Goal: Task Accomplishment & Management: Use online tool/utility

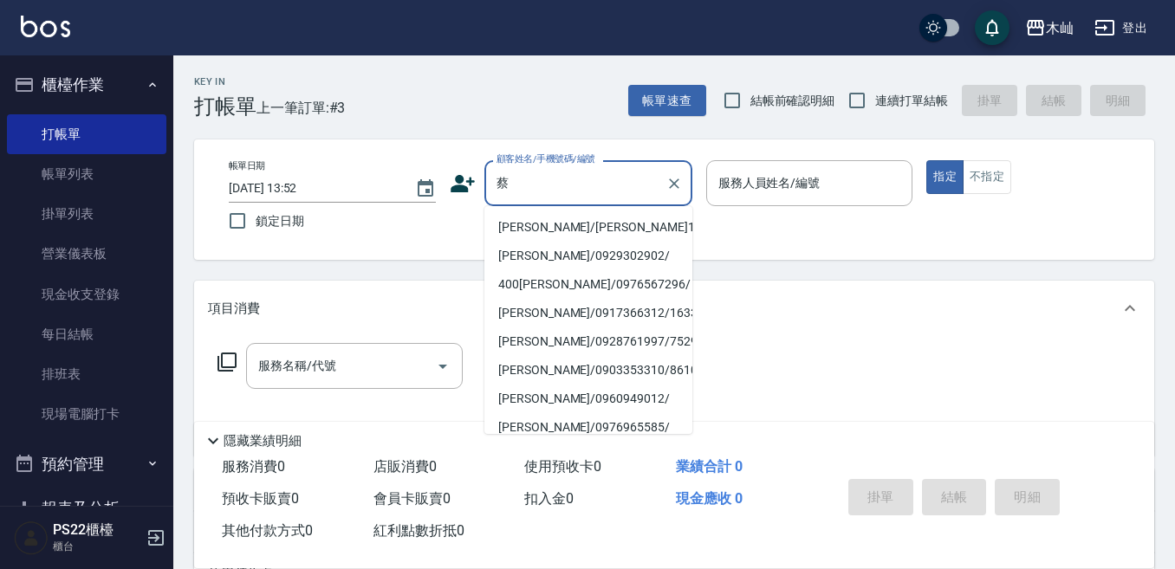
scroll to position [87, 0]
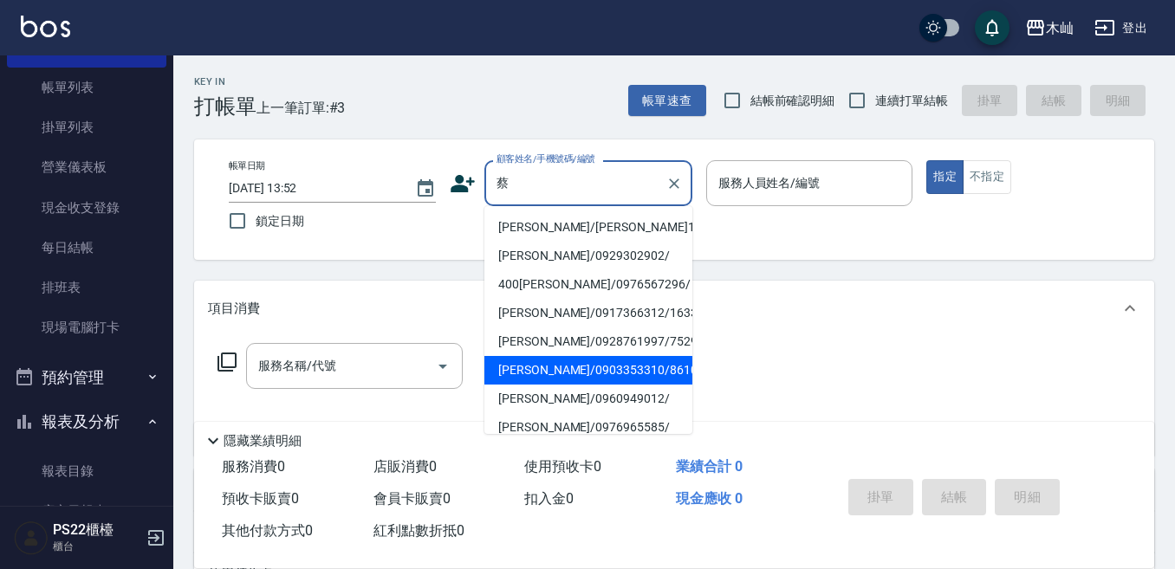
click at [532, 376] on li "[PERSON_NAME]/0903353310/8610" at bounding box center [588, 370] width 208 height 29
type input "[PERSON_NAME]/0903353310/8610"
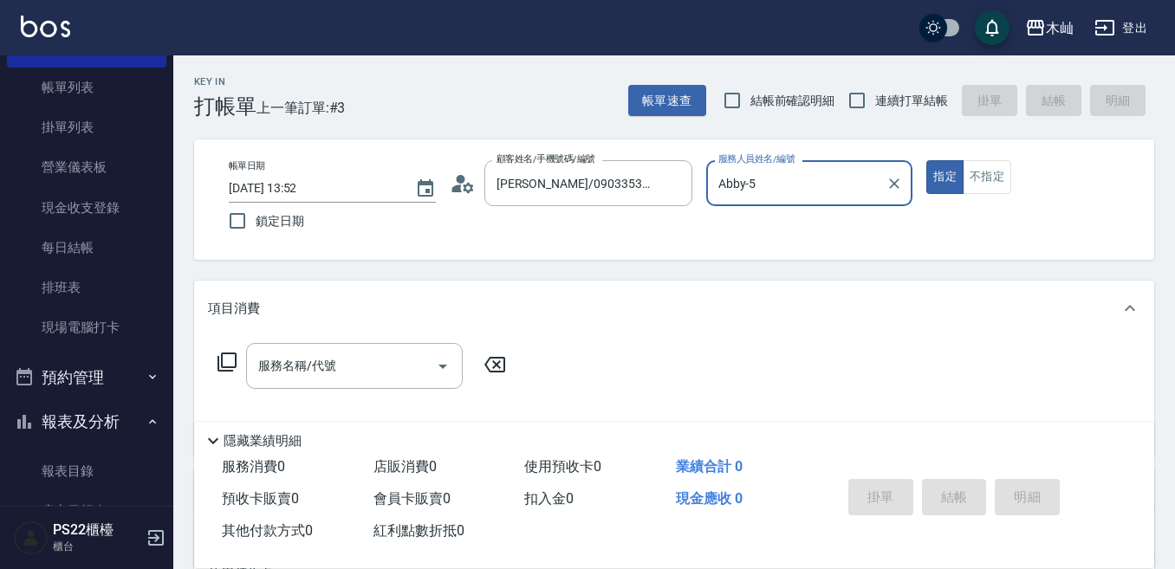
type input "Abby-5"
click at [387, 358] on input "服務名稱/代號" at bounding box center [341, 366] width 175 height 30
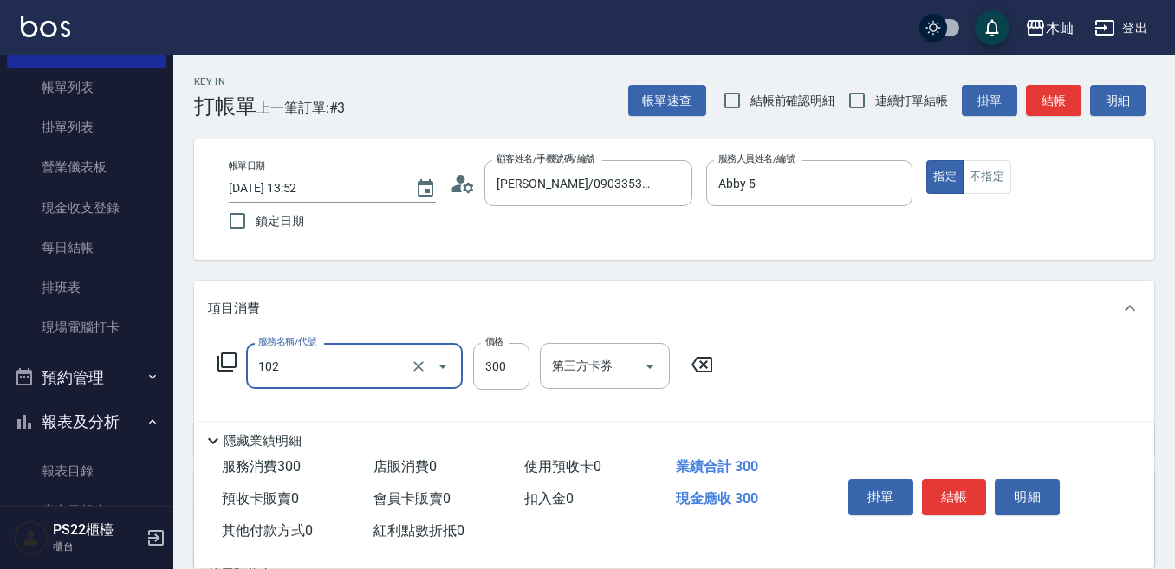
type input "精油洗髮(102)"
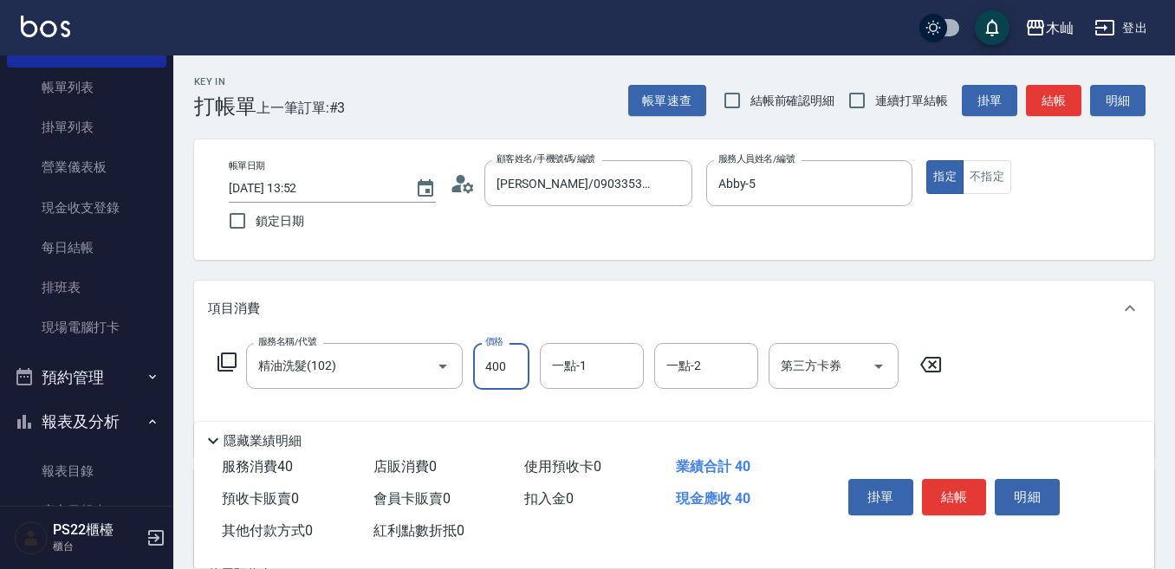
type input "400"
type input "單剪(202)"
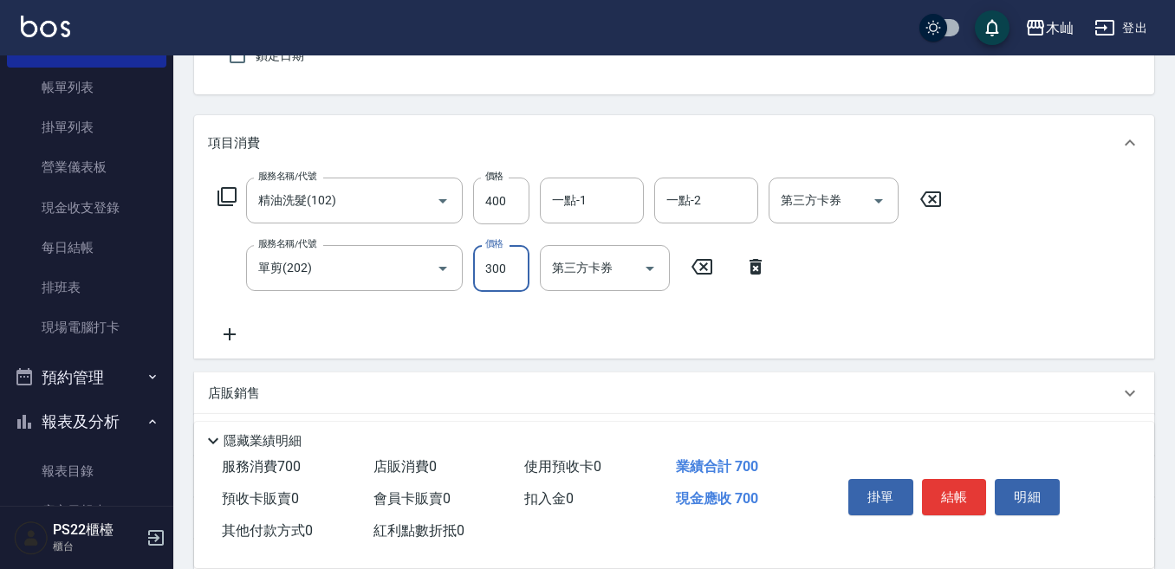
scroll to position [173, 0]
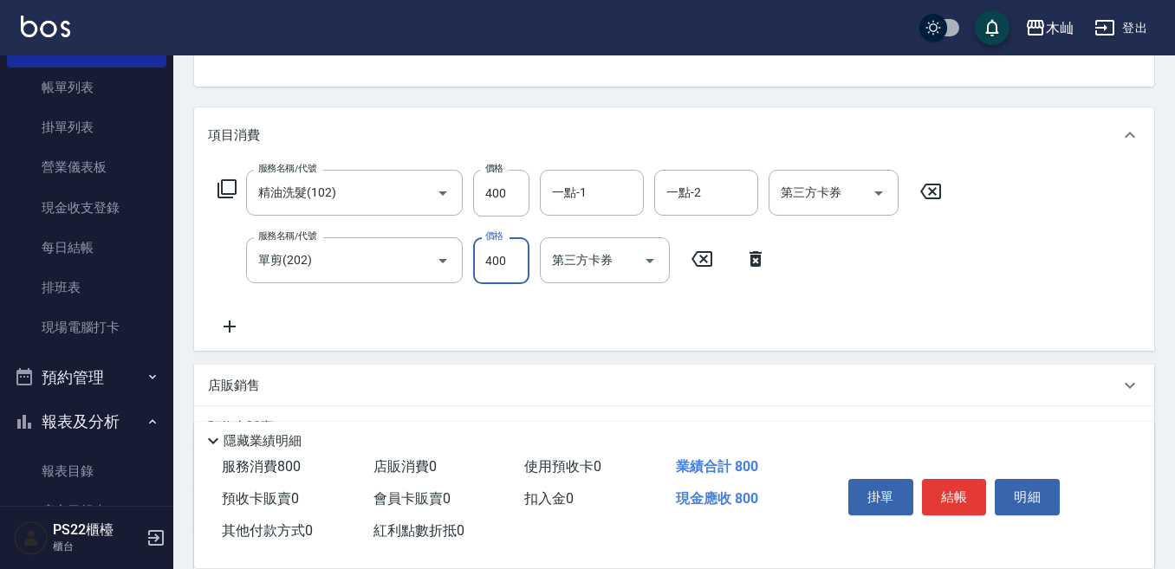
type input "400"
click at [951, 490] on button "結帳" at bounding box center [954, 497] width 65 height 36
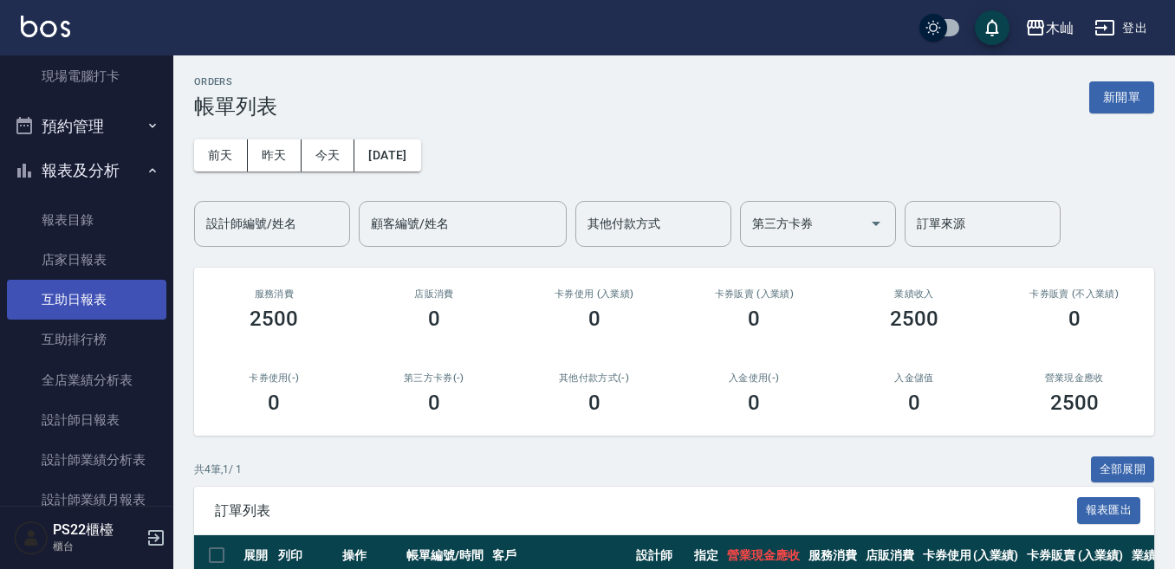
scroll to position [347, 0]
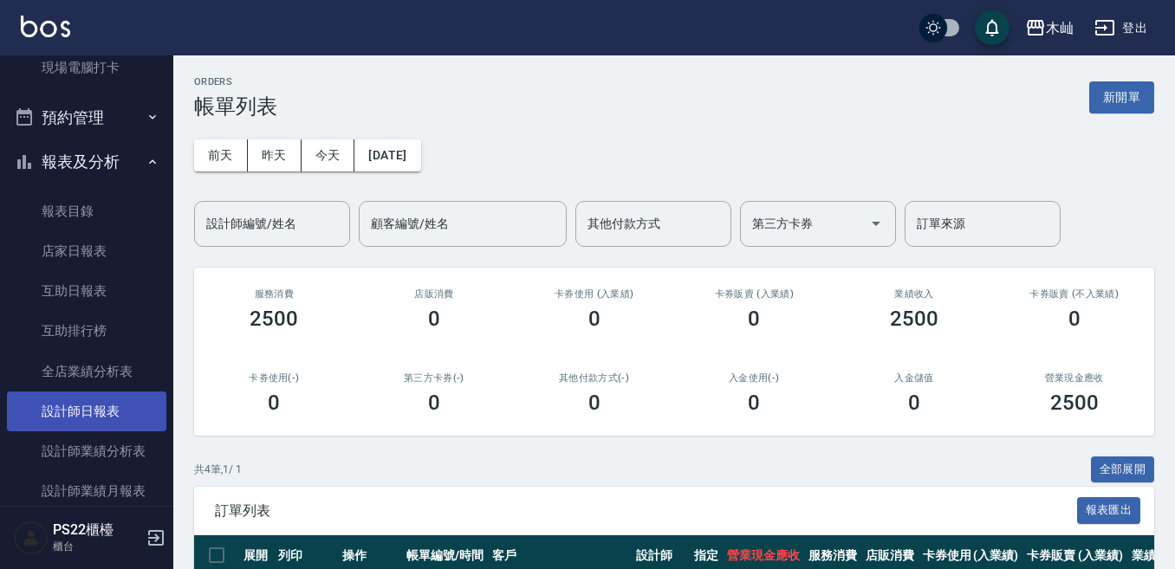
click at [124, 419] on link "設計師日報表" at bounding box center [86, 412] width 159 height 40
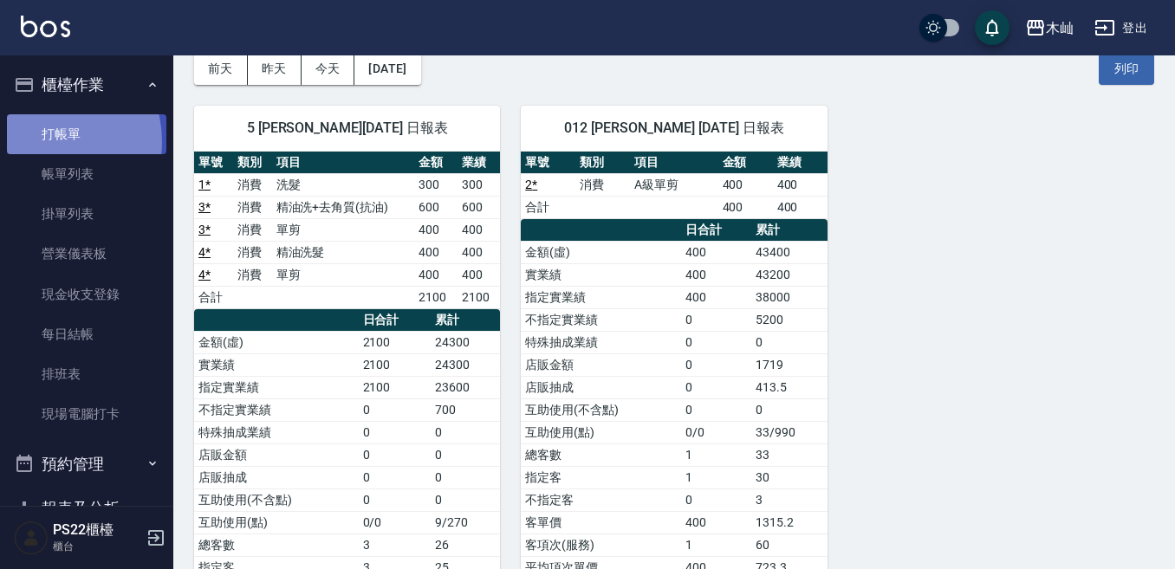
click at [40, 141] on link "打帳單" at bounding box center [86, 134] width 159 height 40
